Goal: Book appointment/travel/reservation

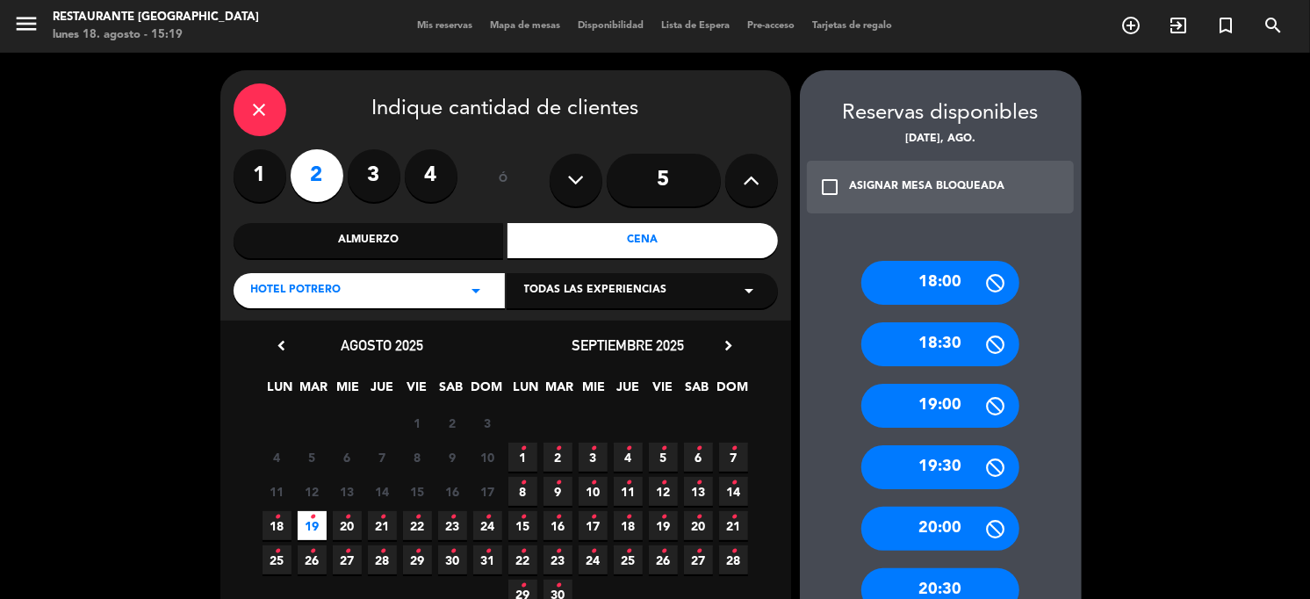
click at [269, 103] on div "close" at bounding box center [259, 109] width 53 height 53
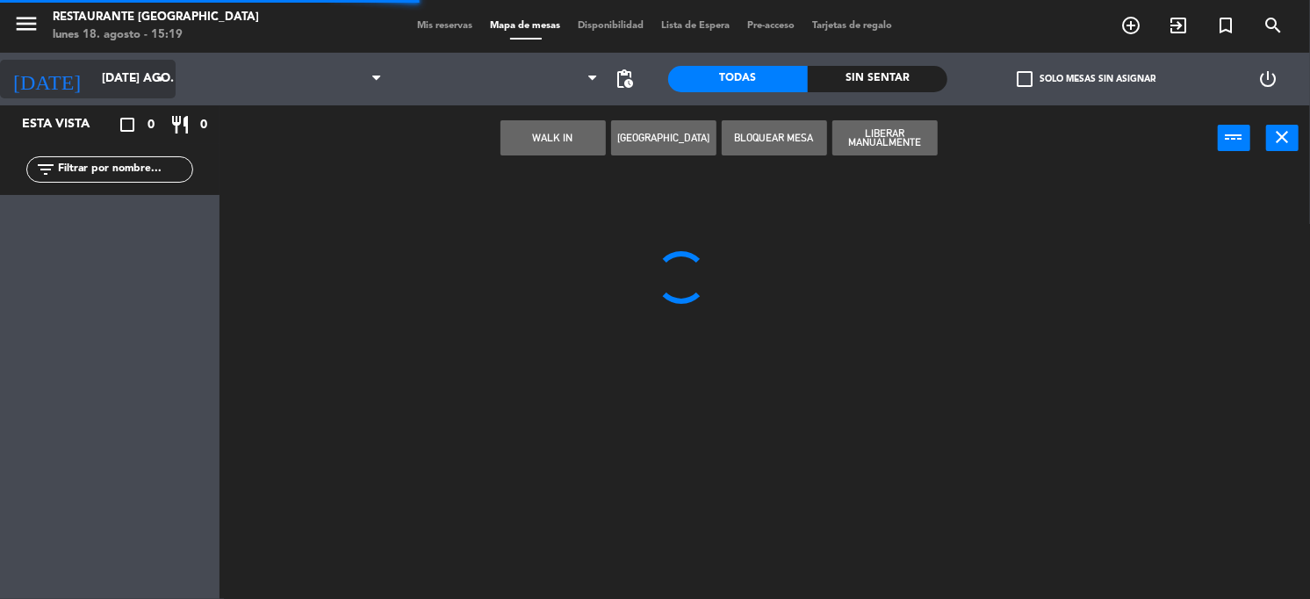
click at [142, 82] on input "[DATE] ago." at bounding box center [176, 79] width 166 height 32
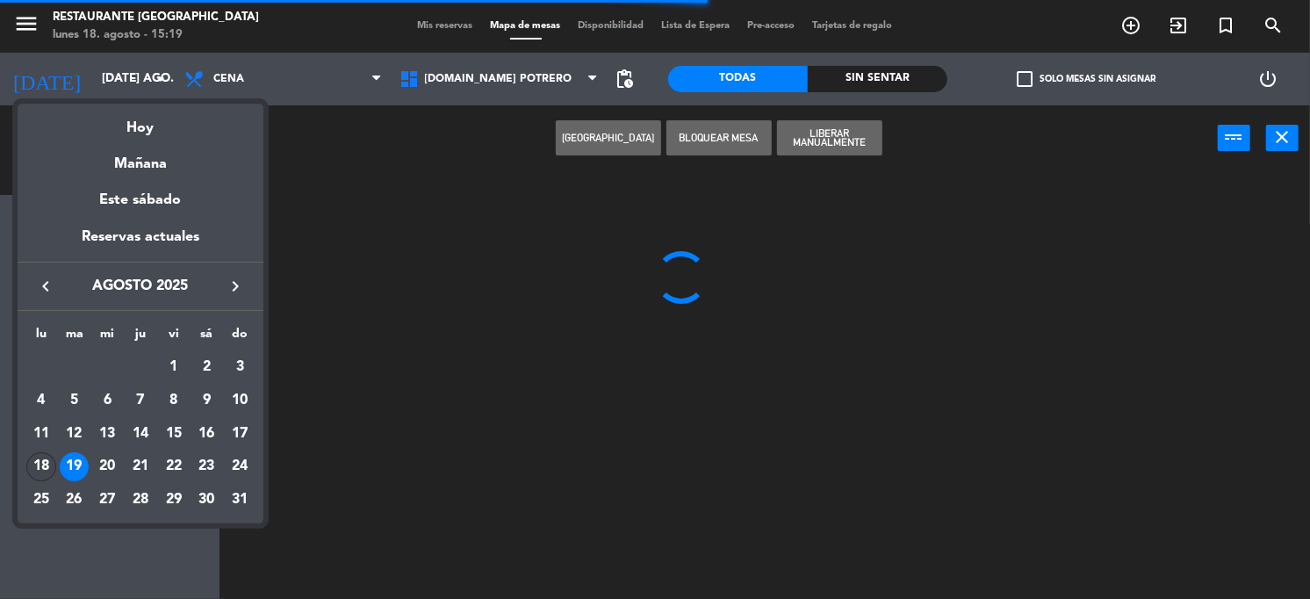
click at [37, 473] on div "18" at bounding box center [41, 467] width 30 height 30
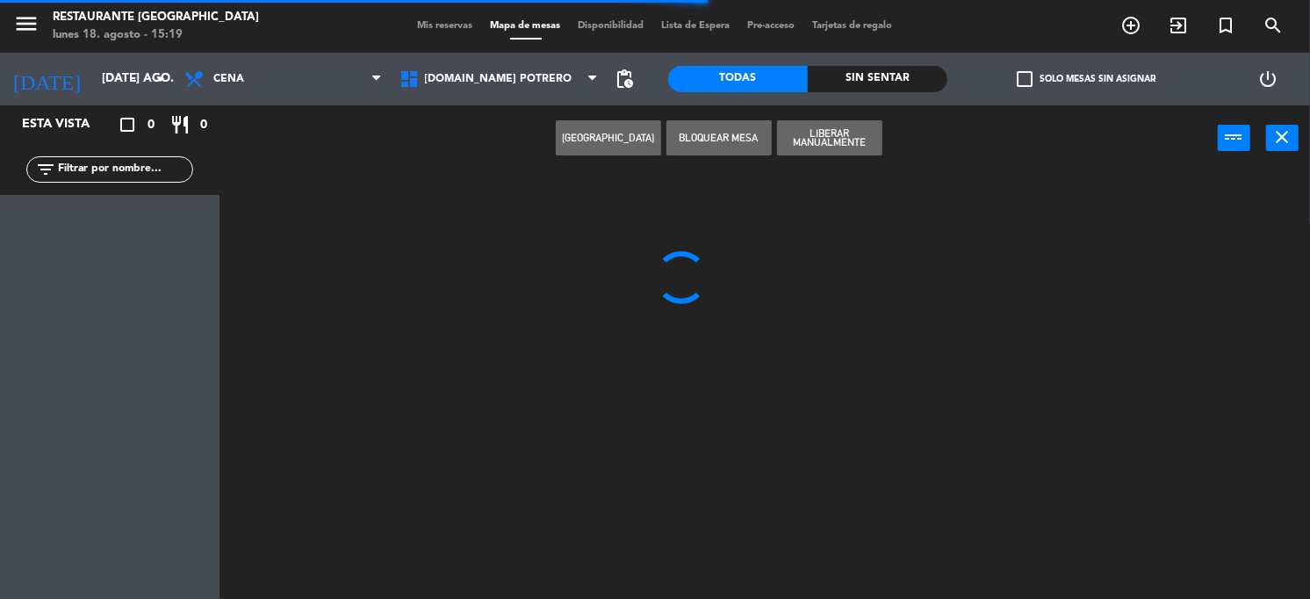
type input "lun. 18 ago."
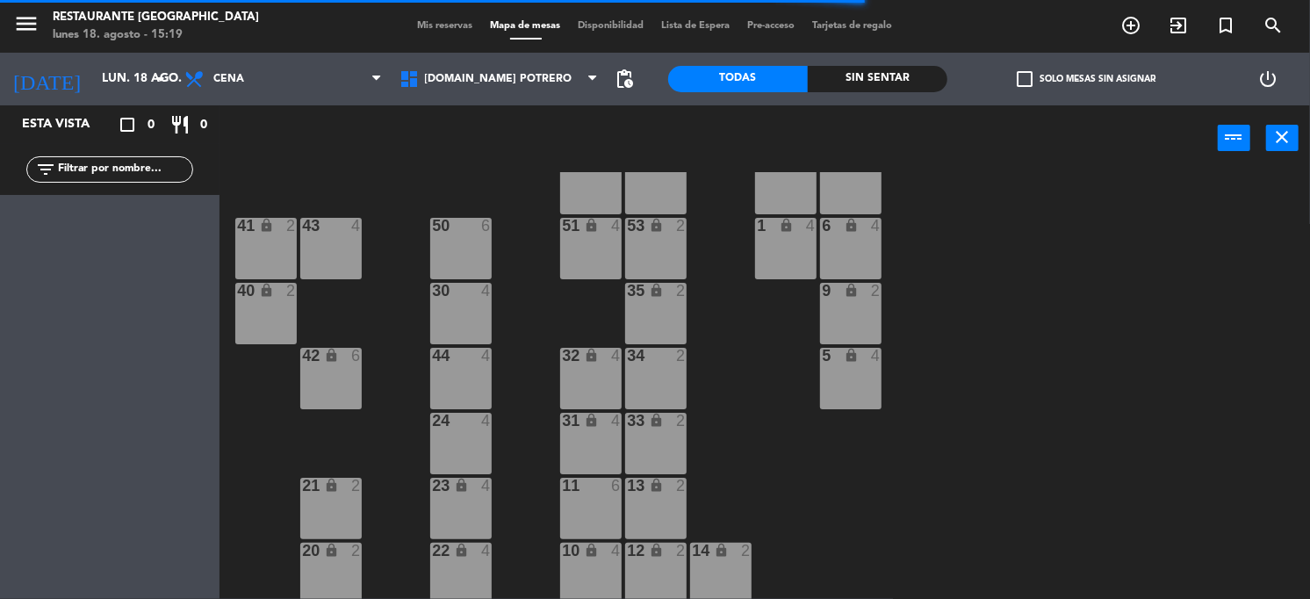
scroll to position [248, 0]
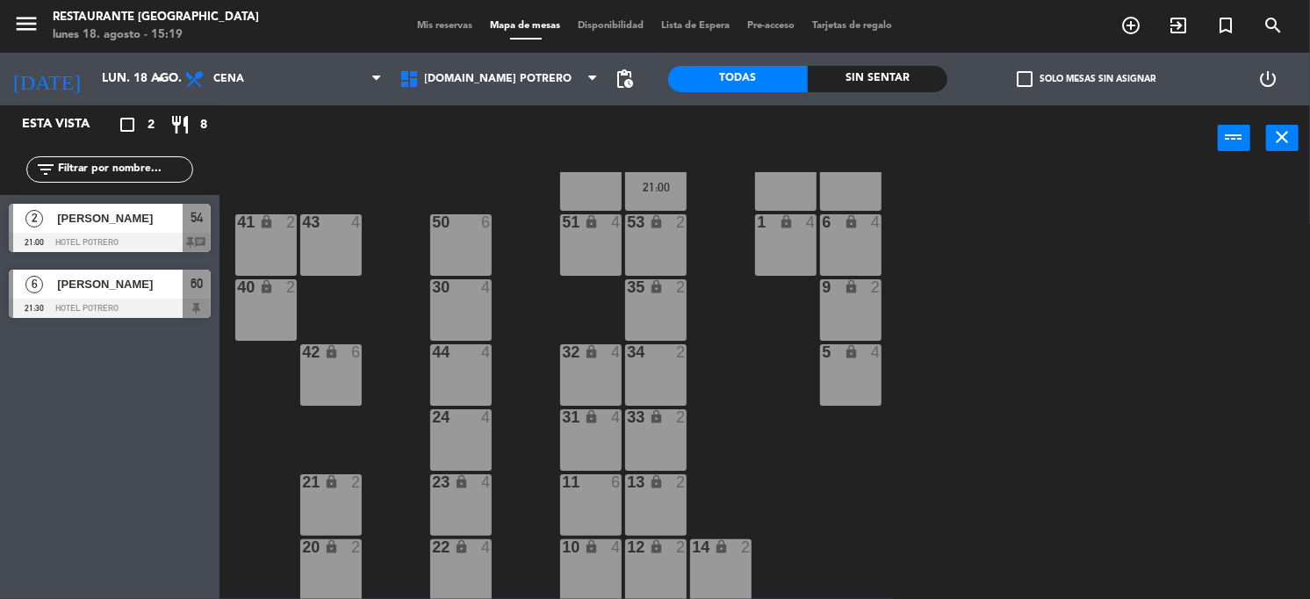
click at [333, 503] on div "21 lock 2" at bounding box center [330, 504] width 61 height 61
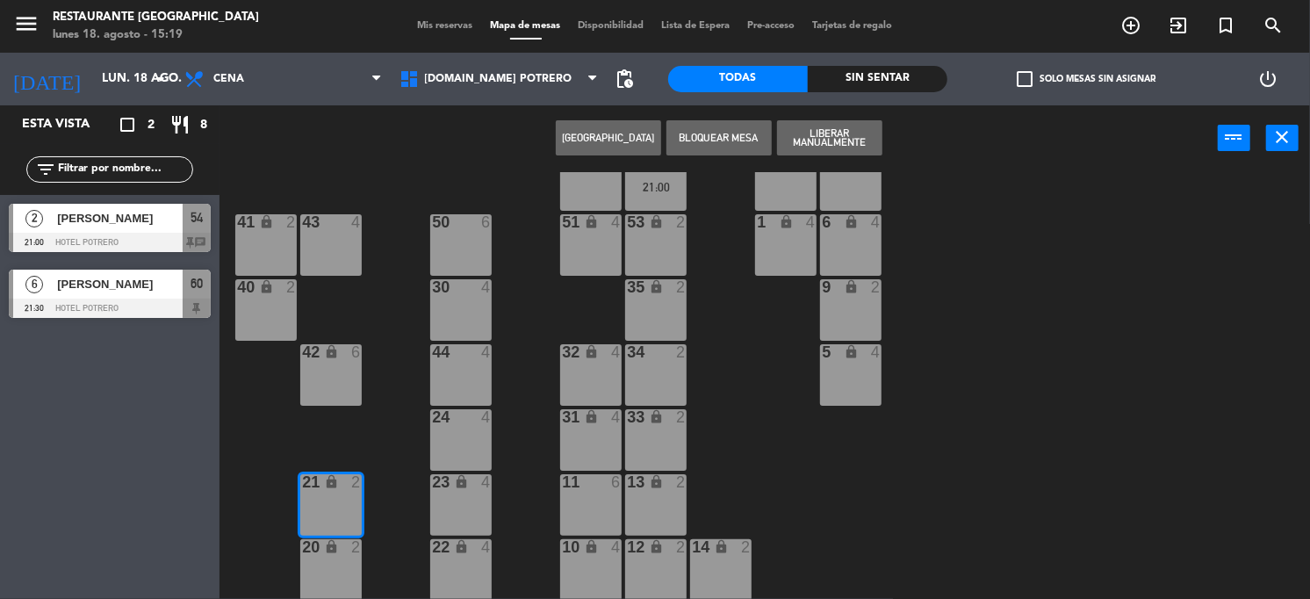
click at [633, 137] on button "[GEOGRAPHIC_DATA]" at bounding box center [608, 137] width 105 height 35
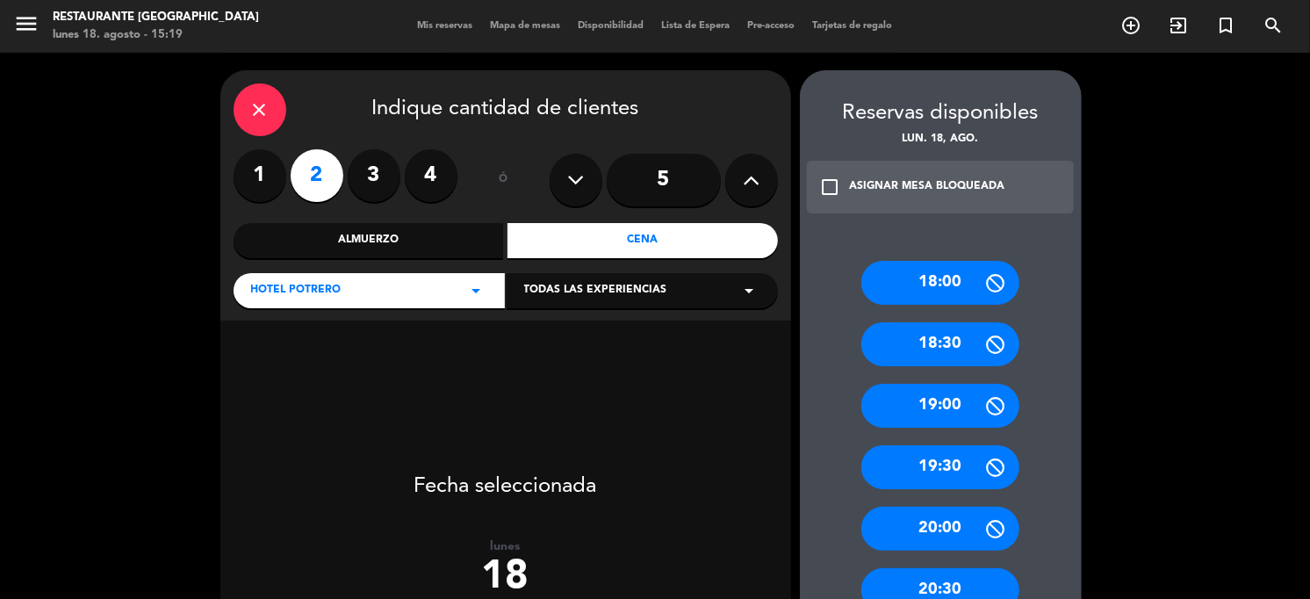
click at [307, 172] on label "2" at bounding box center [317, 175] width 53 height 53
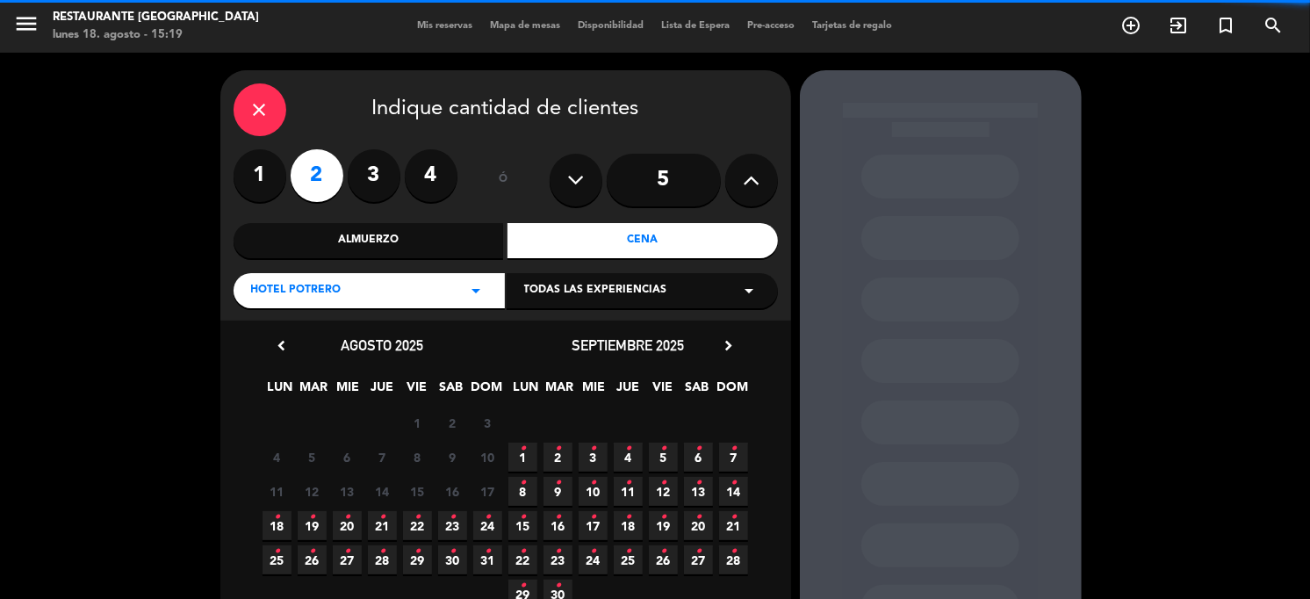
click at [537, 238] on div "Cena" at bounding box center [642, 240] width 270 height 35
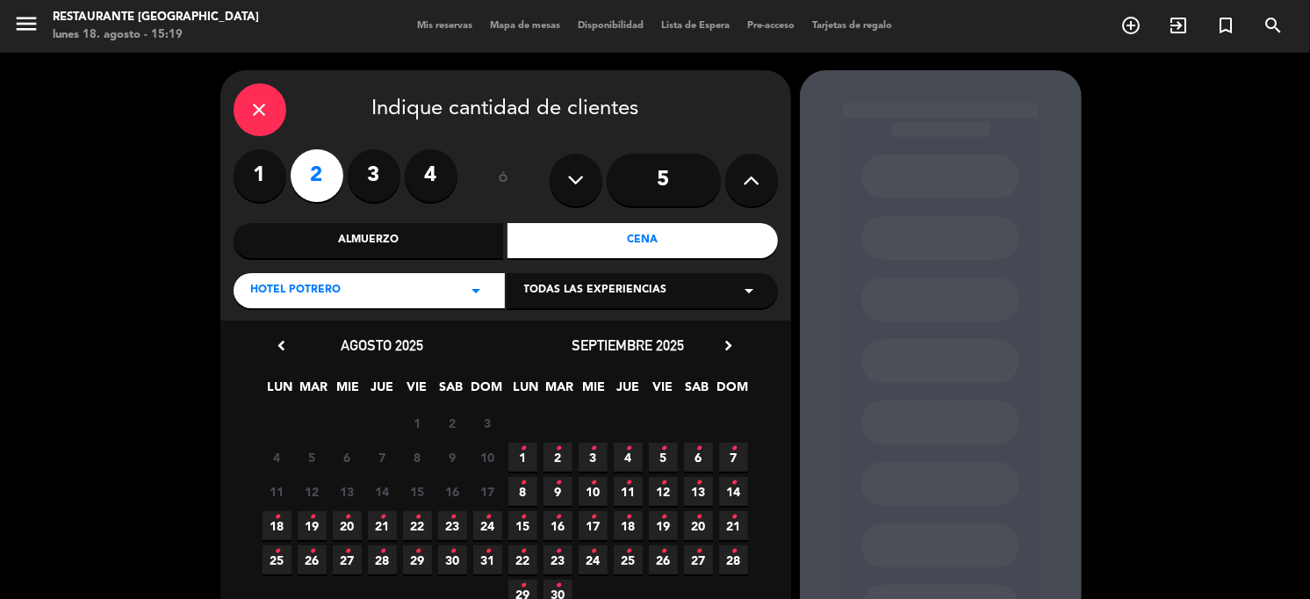
click at [282, 519] on span "18 •" at bounding box center [276, 525] width 29 height 29
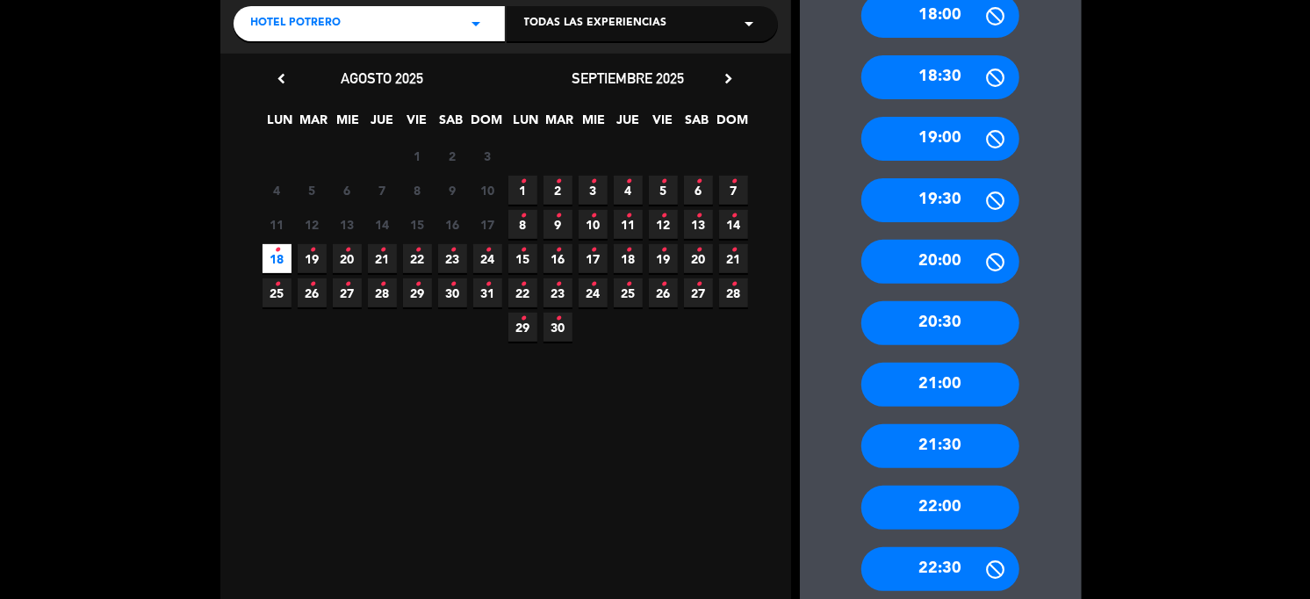
scroll to position [370, 0]
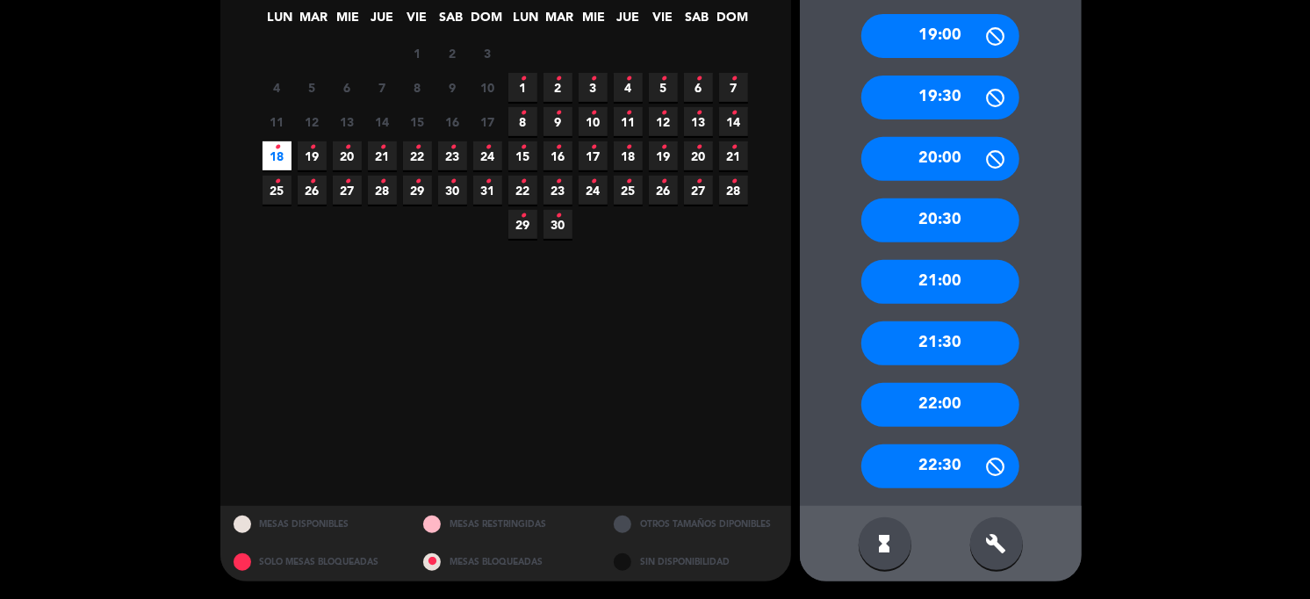
click at [922, 398] on div "22:00" at bounding box center [940, 405] width 158 height 44
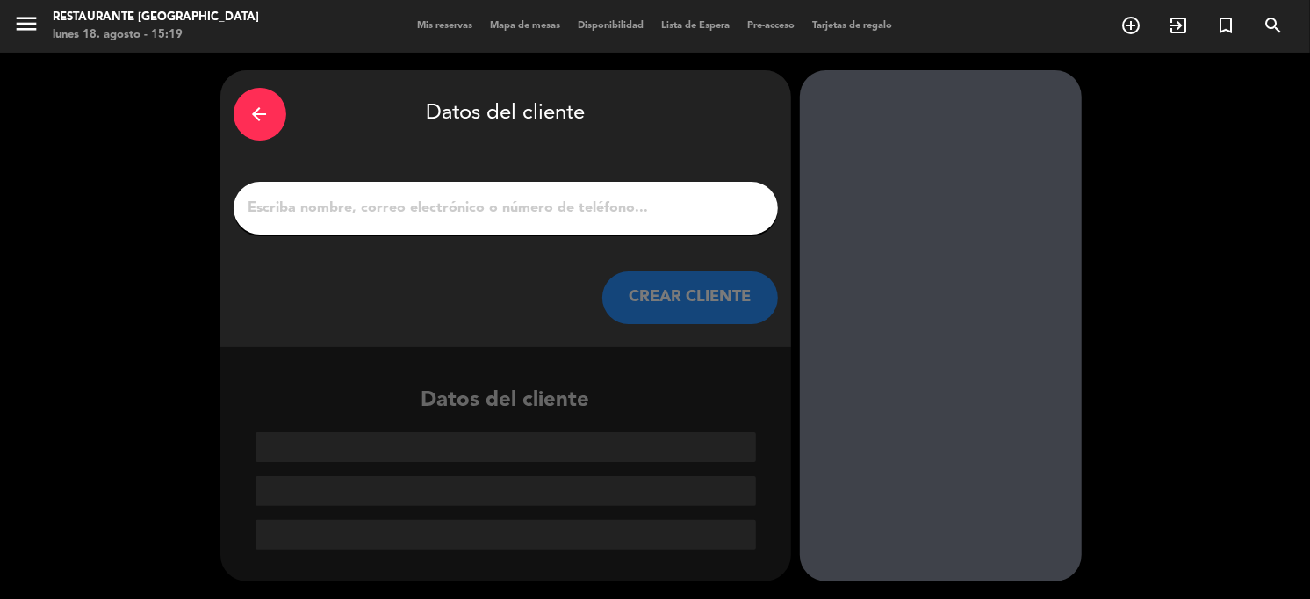
click at [377, 212] on input "1" at bounding box center [506, 208] width 518 height 25
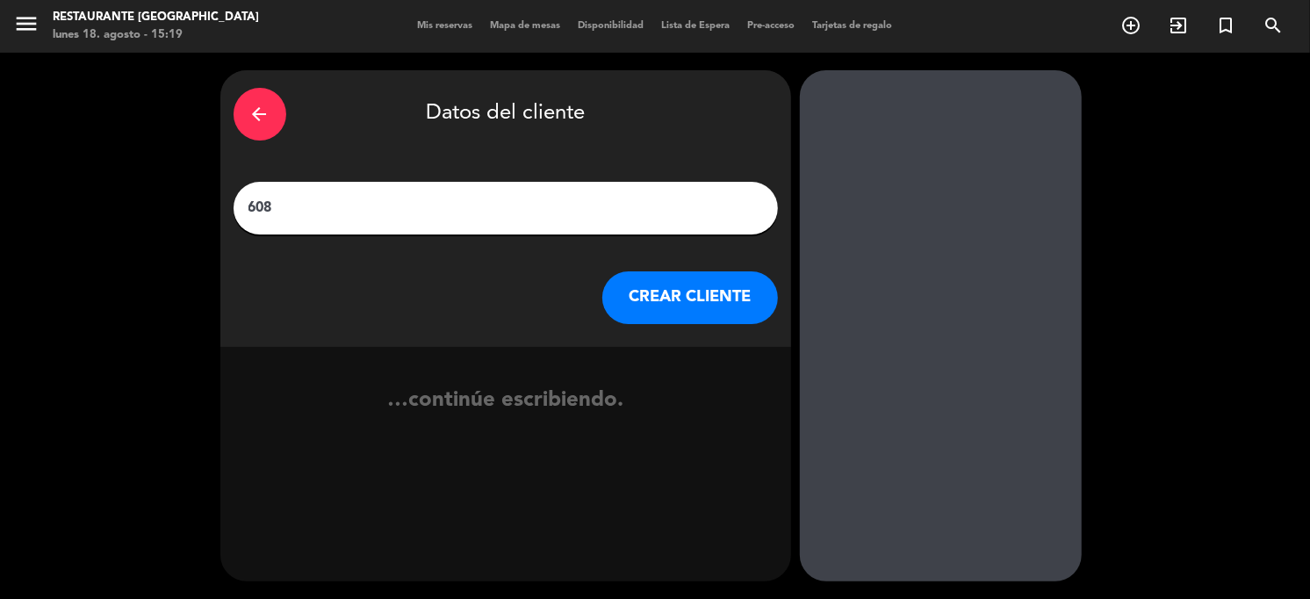
type input "608"
click at [636, 286] on button "CREAR CLIENTE" at bounding box center [690, 297] width 176 height 53
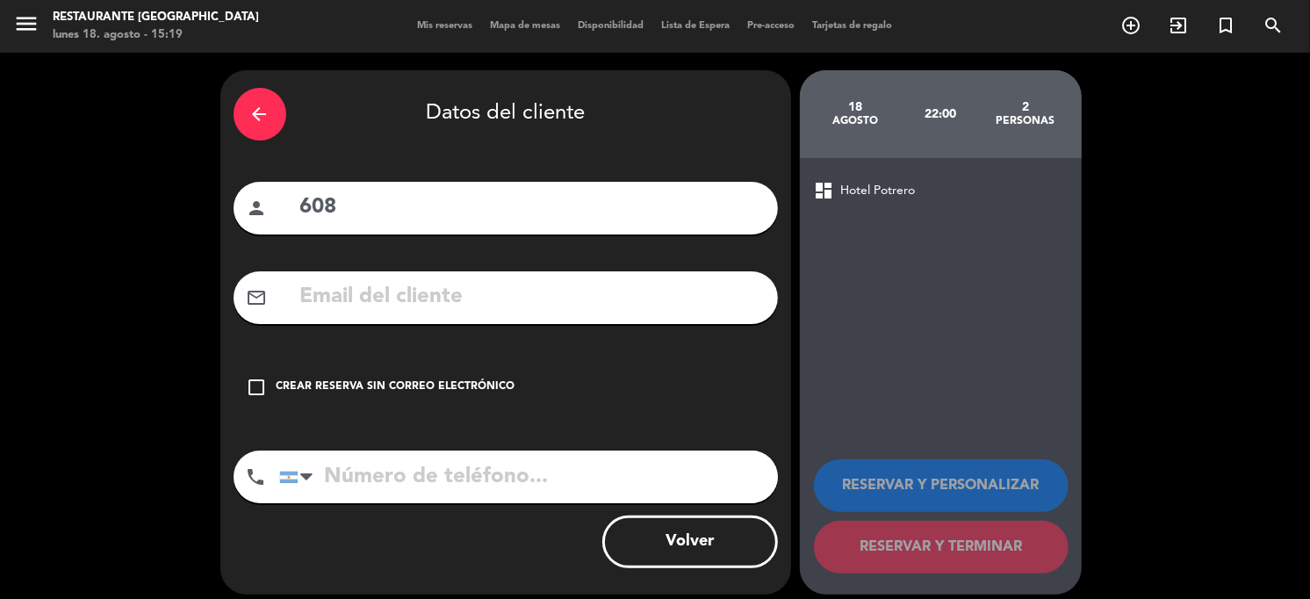
click at [312, 382] on div "Crear reserva sin correo electrónico" at bounding box center [395, 387] width 239 height 18
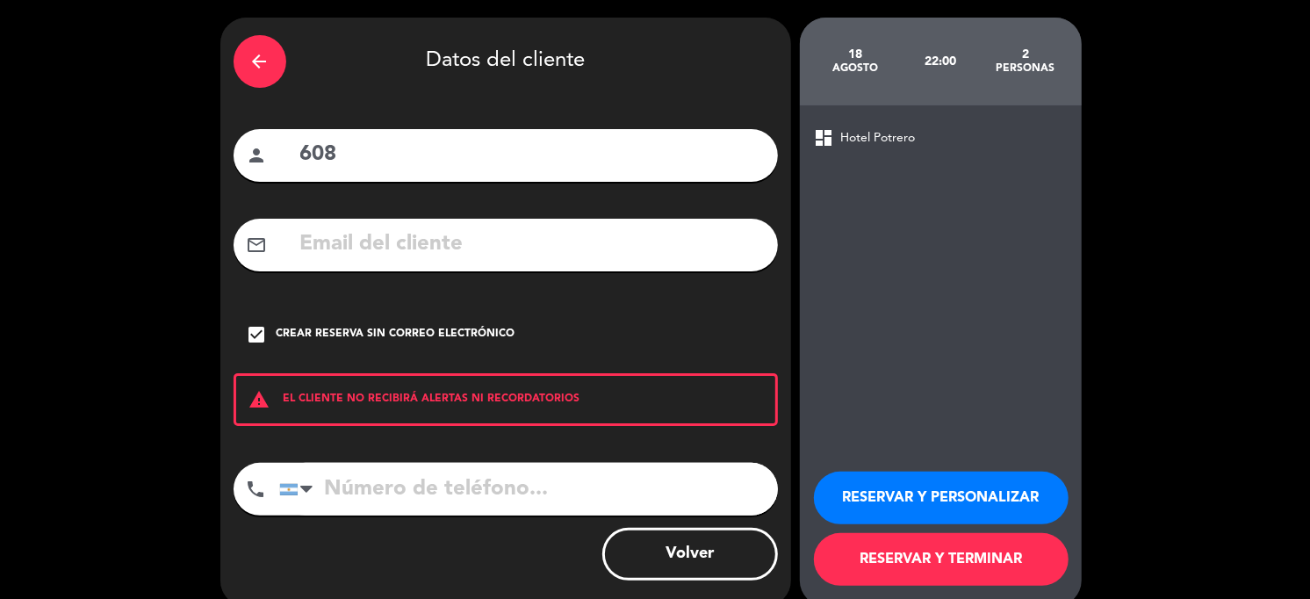
scroll to position [77, 0]
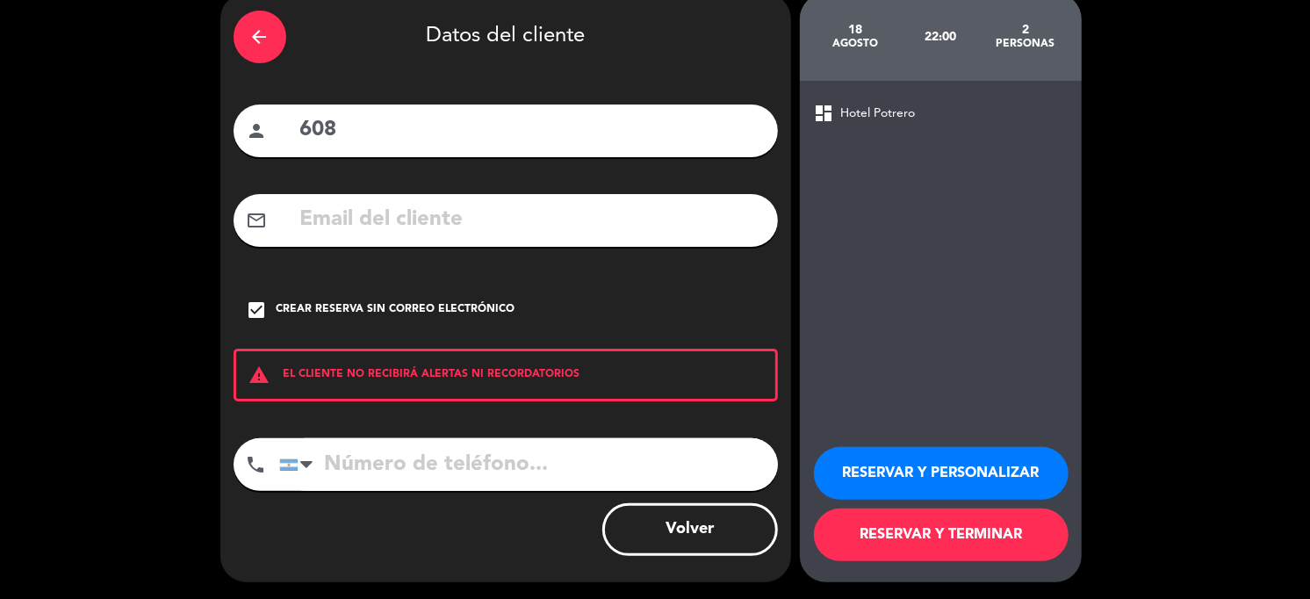
click at [890, 527] on button "RESERVAR Y TERMINAR" at bounding box center [941, 534] width 255 height 53
